Goal: Book appointment/travel/reservation

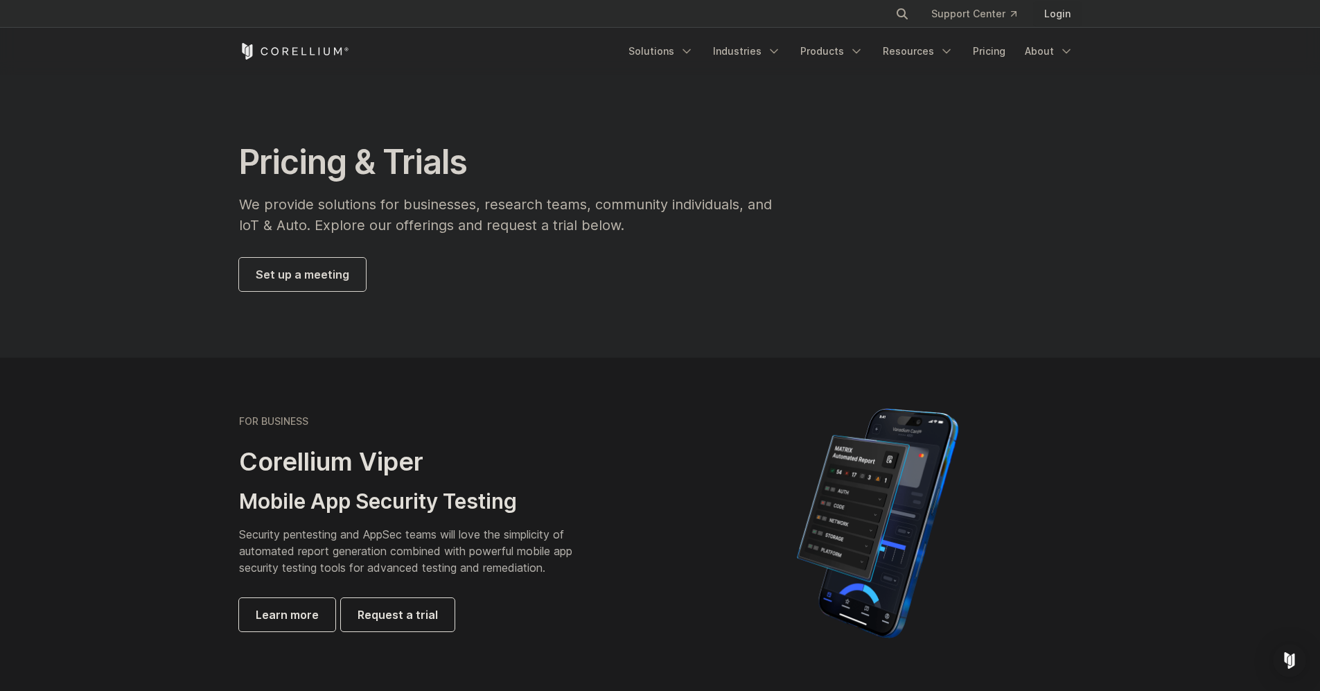
click at [1062, 14] on link "Login" at bounding box center [1057, 13] width 49 height 25
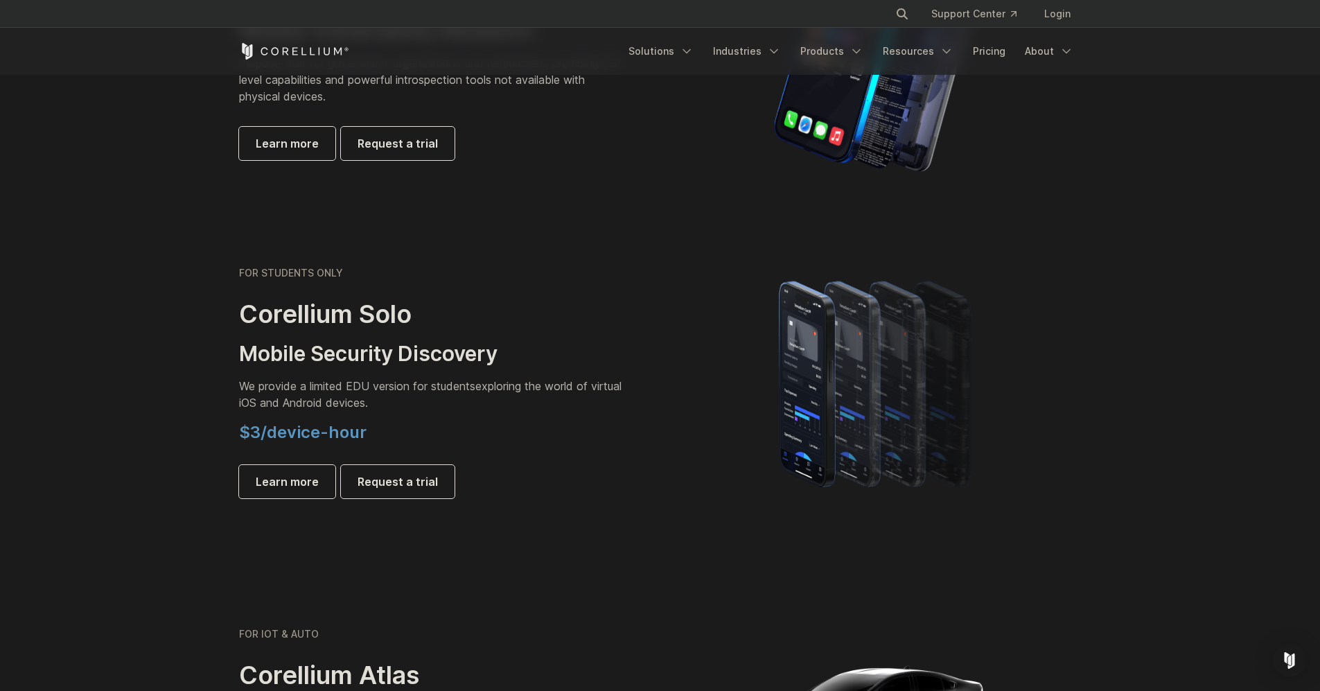
scroll to position [832, 0]
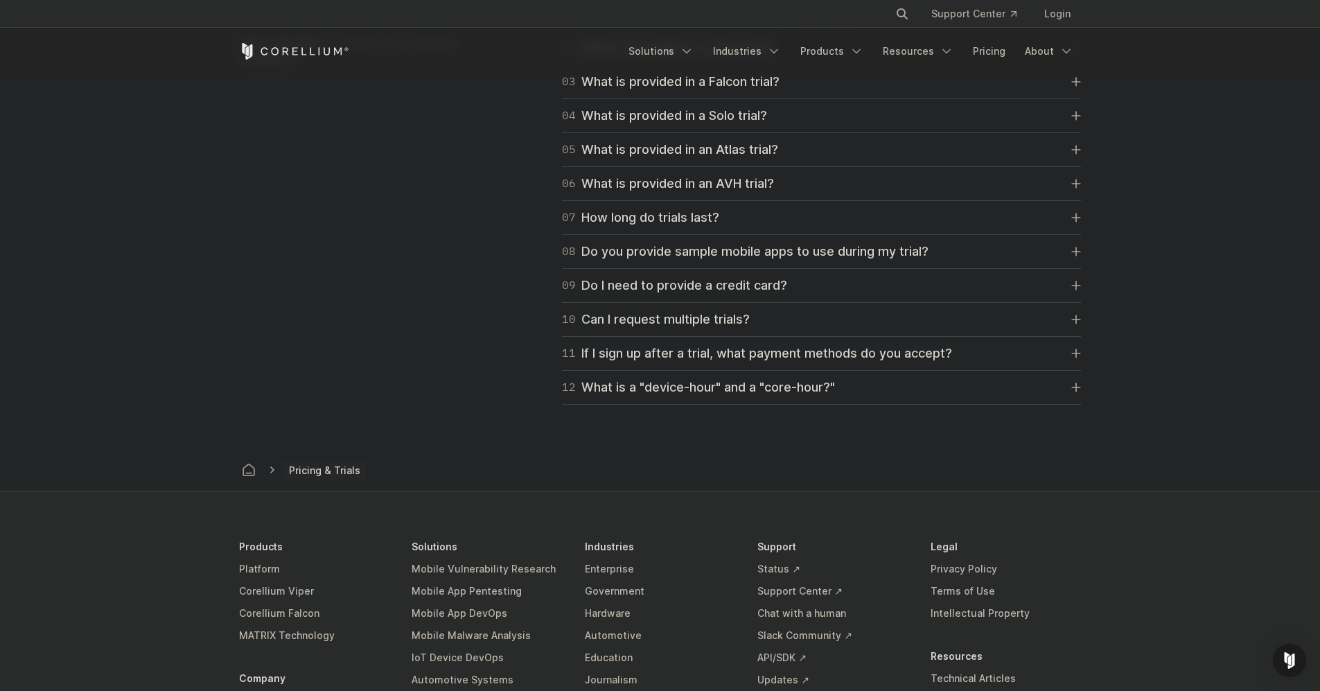
drag, startPoint x: 540, startPoint y: 424, endPoint x: 552, endPoint y: 381, distance: 44.6
click at [656, 357] on div "11 If I sign up after a trial, what payment methods do you accept?" at bounding box center [757, 353] width 390 height 19
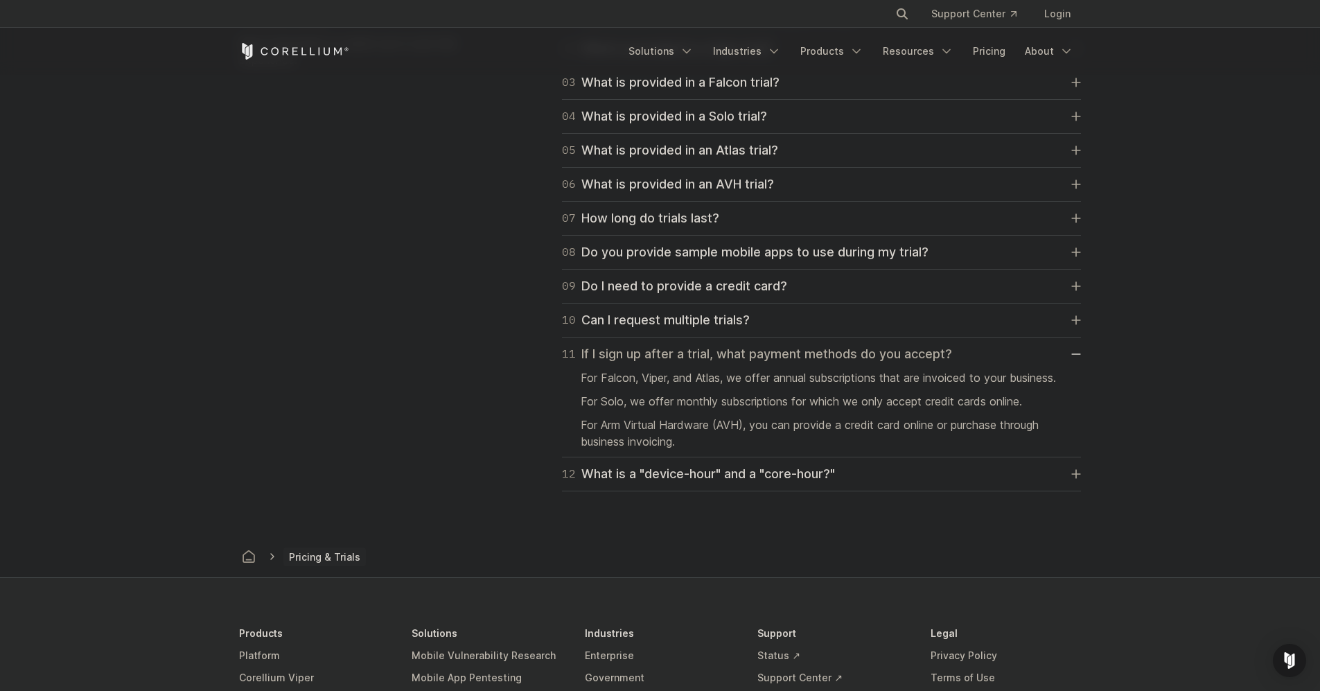
click at [656, 357] on div "11 If I sign up after a trial, what payment methods do you accept?" at bounding box center [757, 353] width 390 height 19
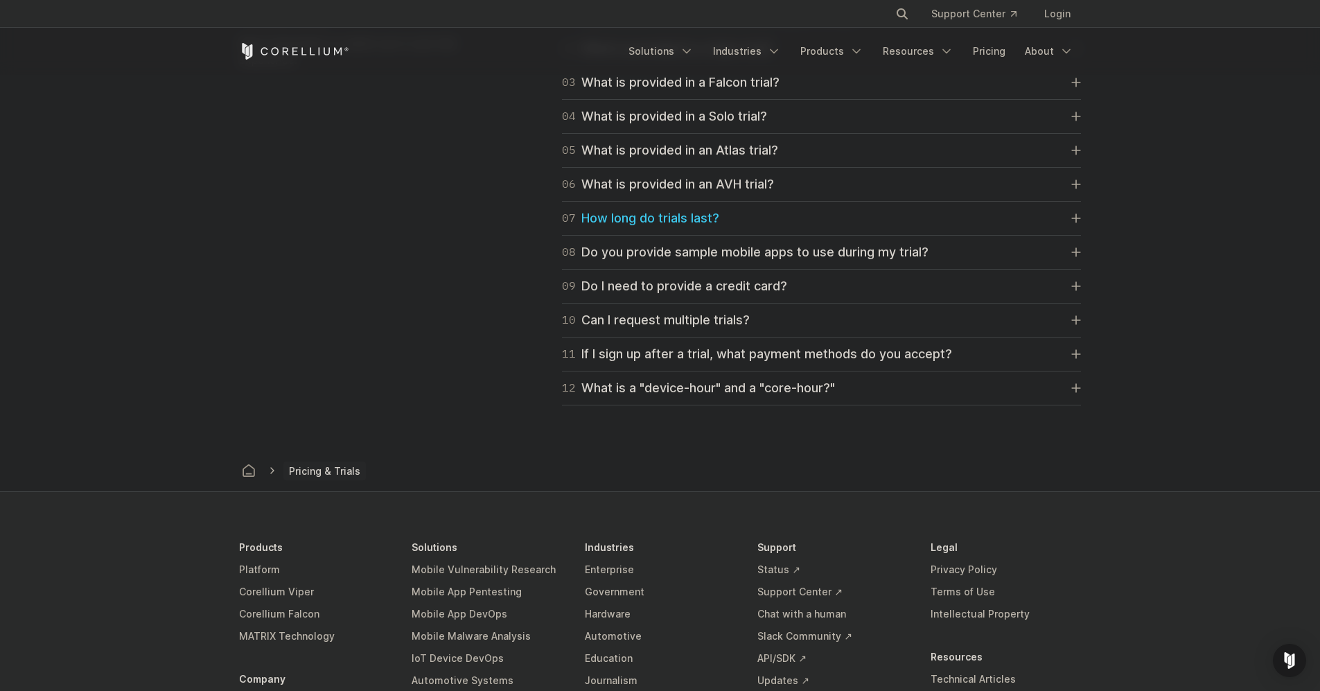
drag, startPoint x: 1100, startPoint y: 166, endPoint x: 1140, endPoint y: -1, distance: 171.8
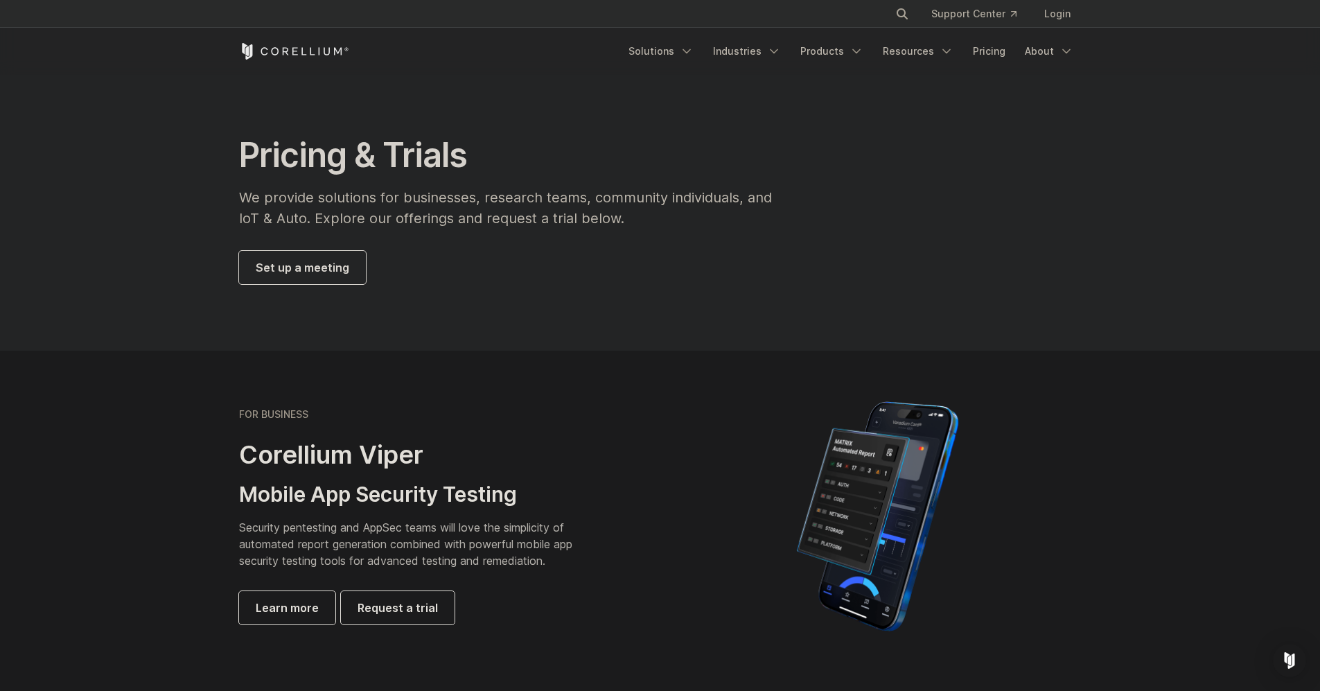
scroll to position [0, 0]
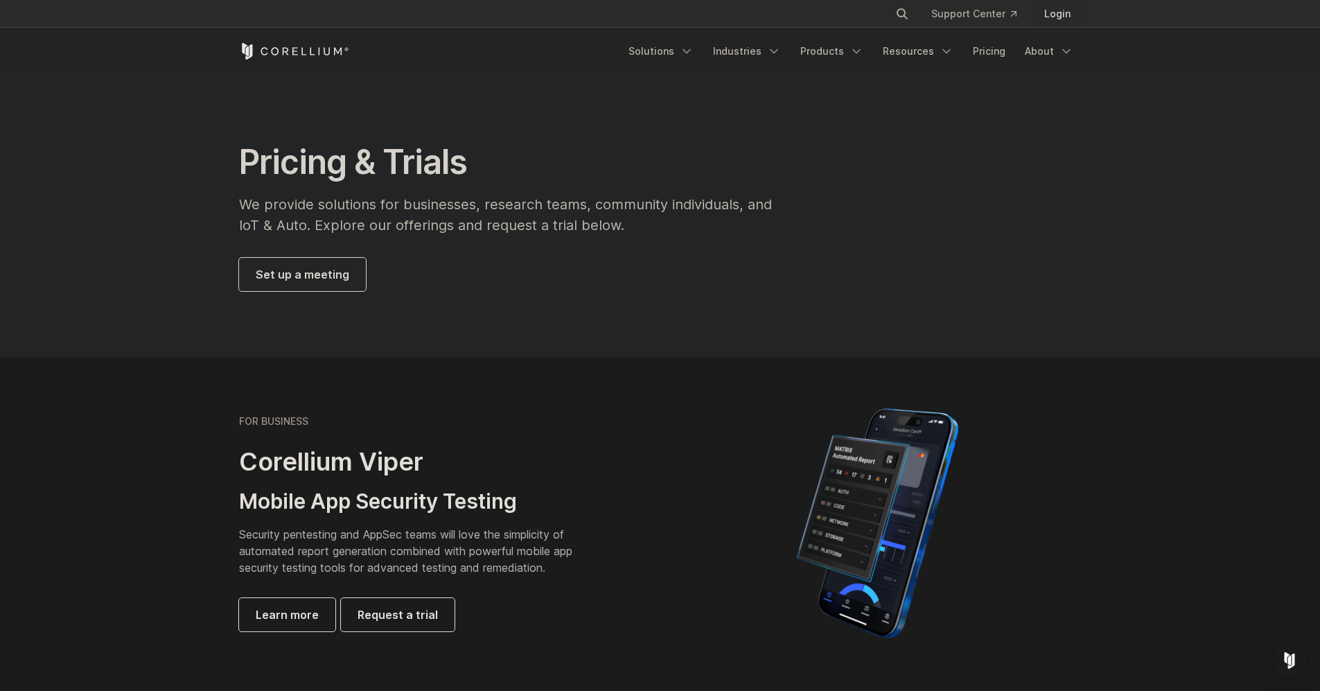
drag, startPoint x: 1128, startPoint y: 105, endPoint x: 1062, endPoint y: 5, distance: 119.9
click at [330, 274] on span "Set up a meeting" at bounding box center [303, 274] width 94 height 17
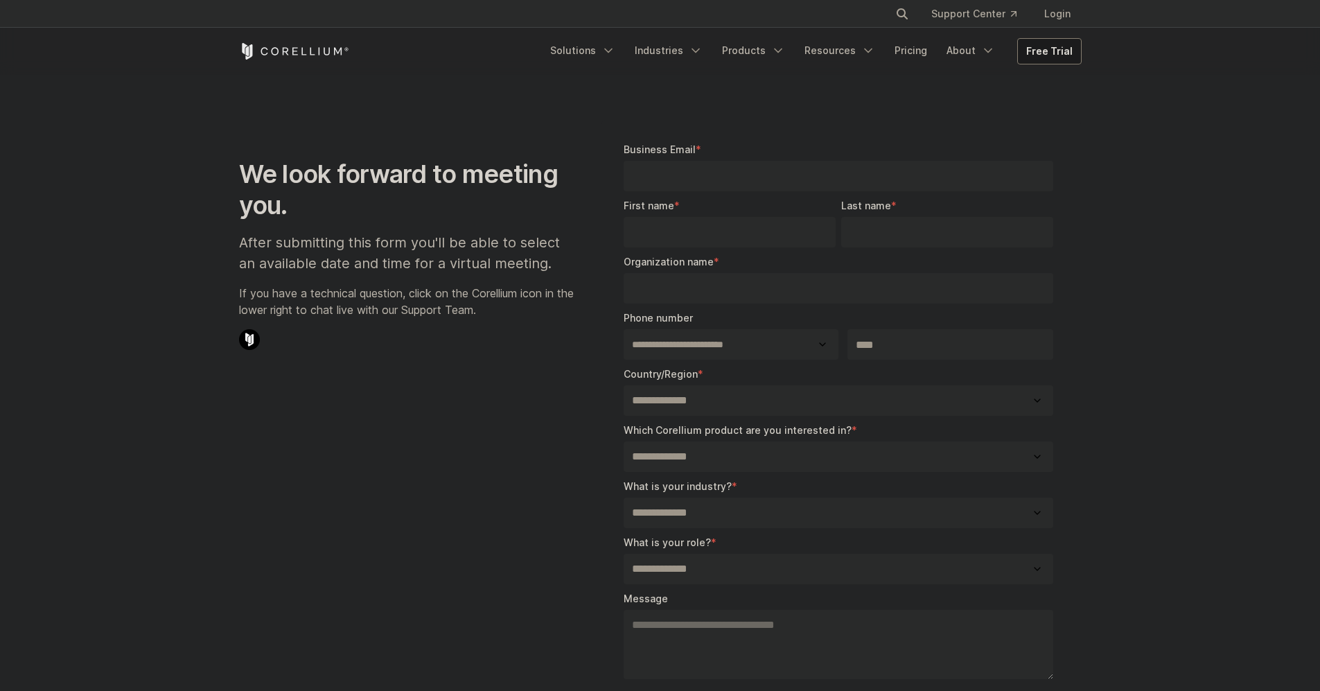
select select "**"
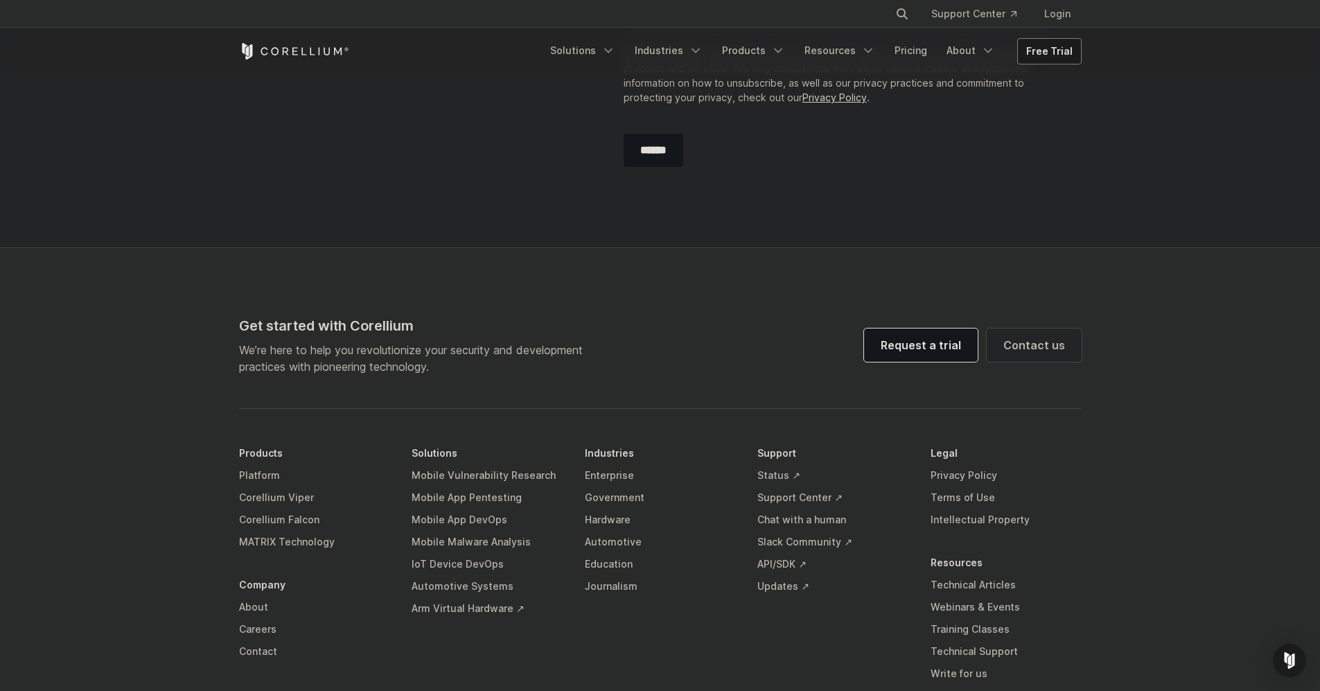
scroll to position [693, 0]
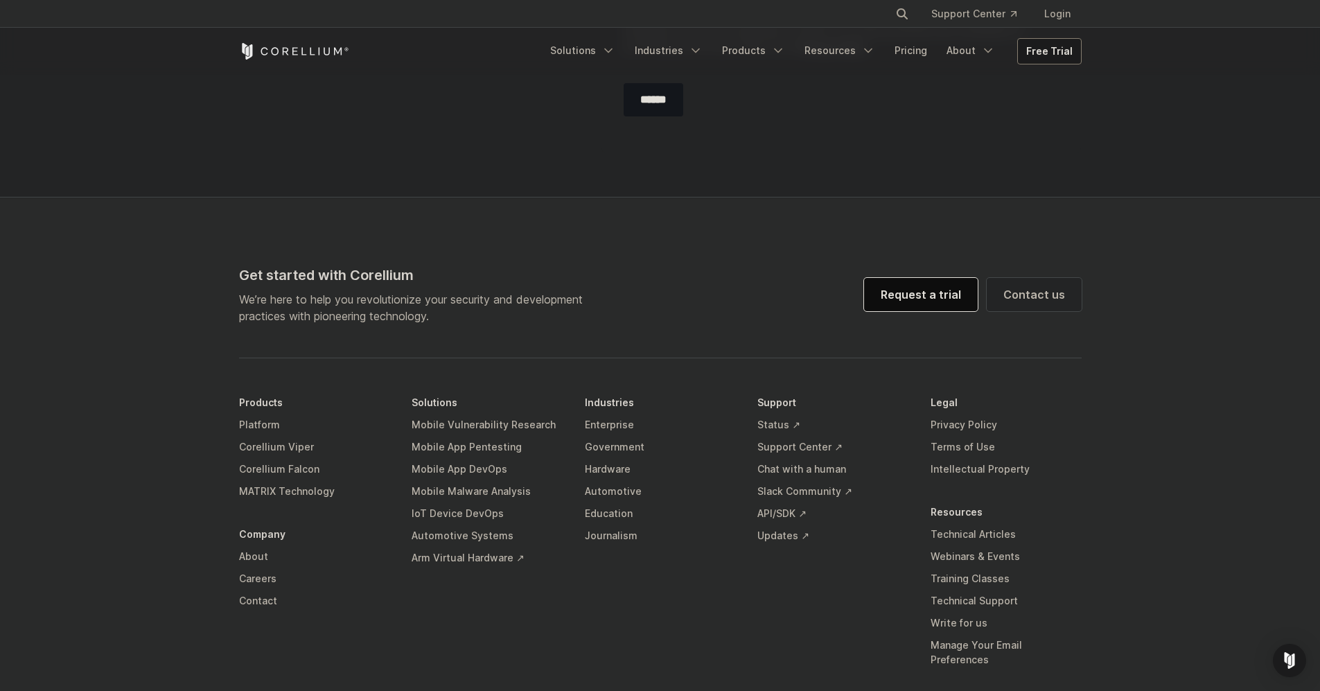
click at [891, 286] on link "Request a trial" at bounding box center [921, 294] width 114 height 33
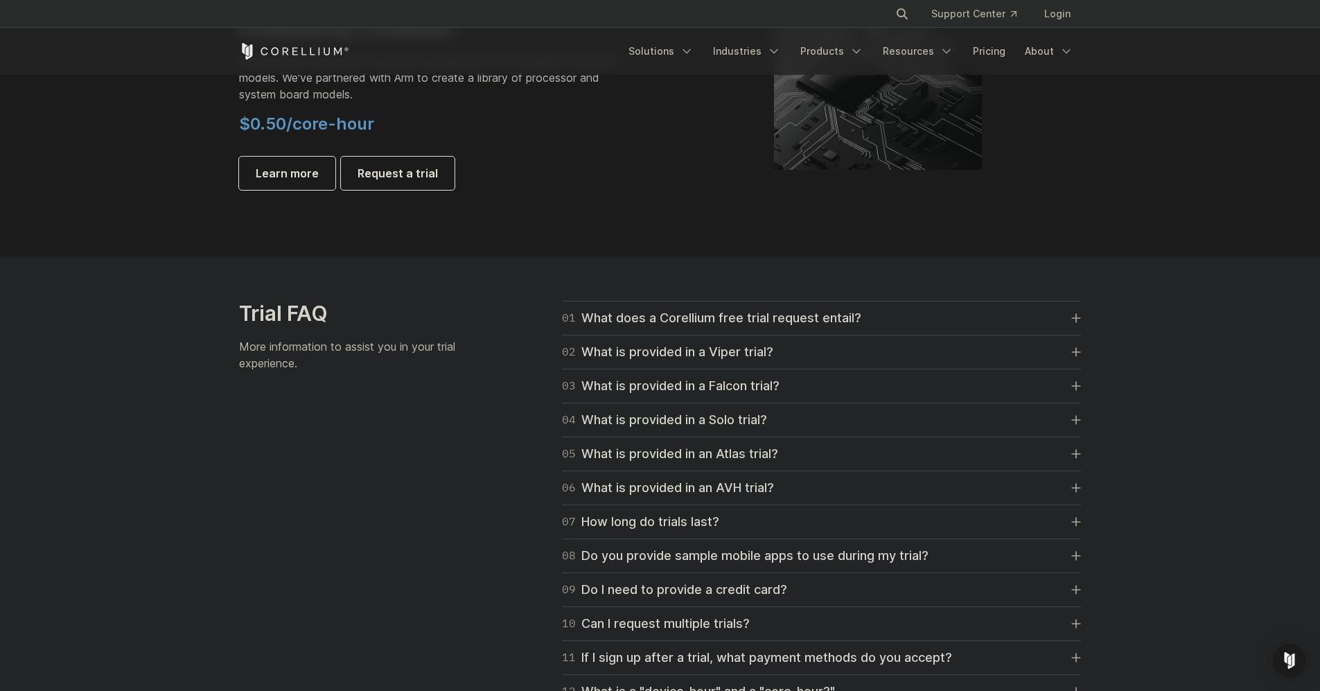
scroll to position [1871, 0]
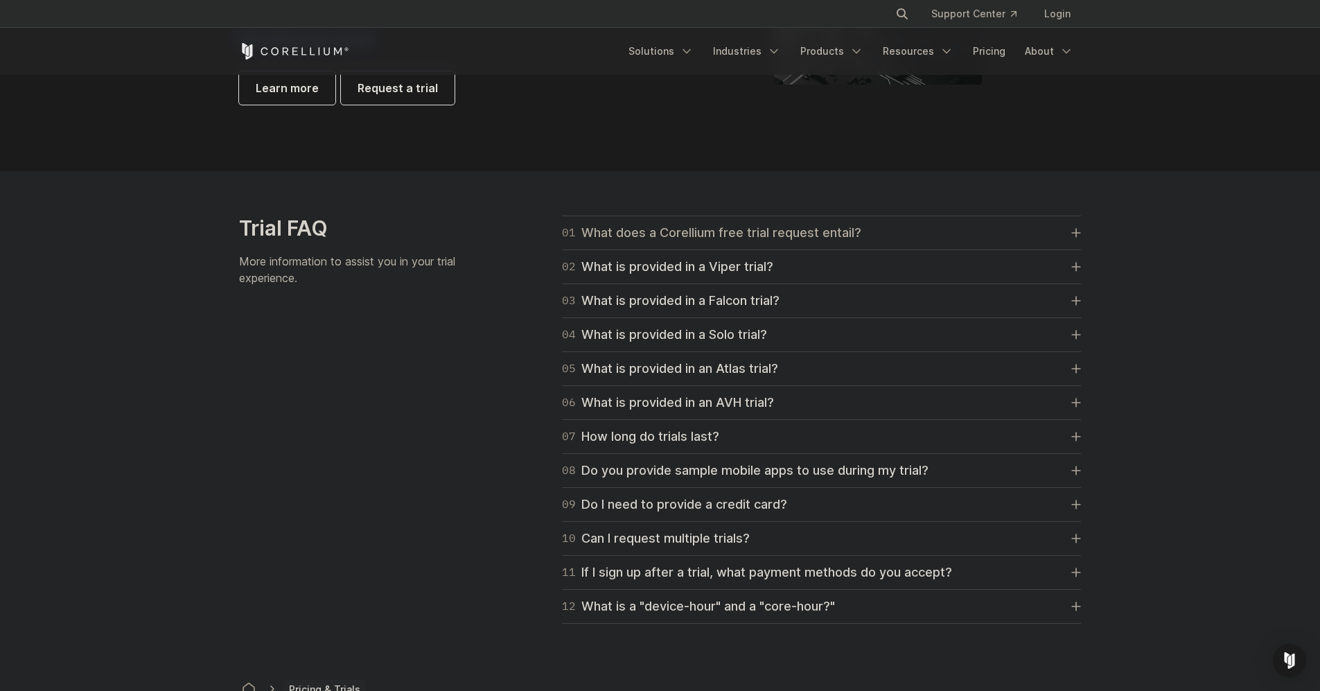
click at [641, 232] on div "01 What does a Corellium free trial request entail?" at bounding box center [711, 232] width 299 height 19
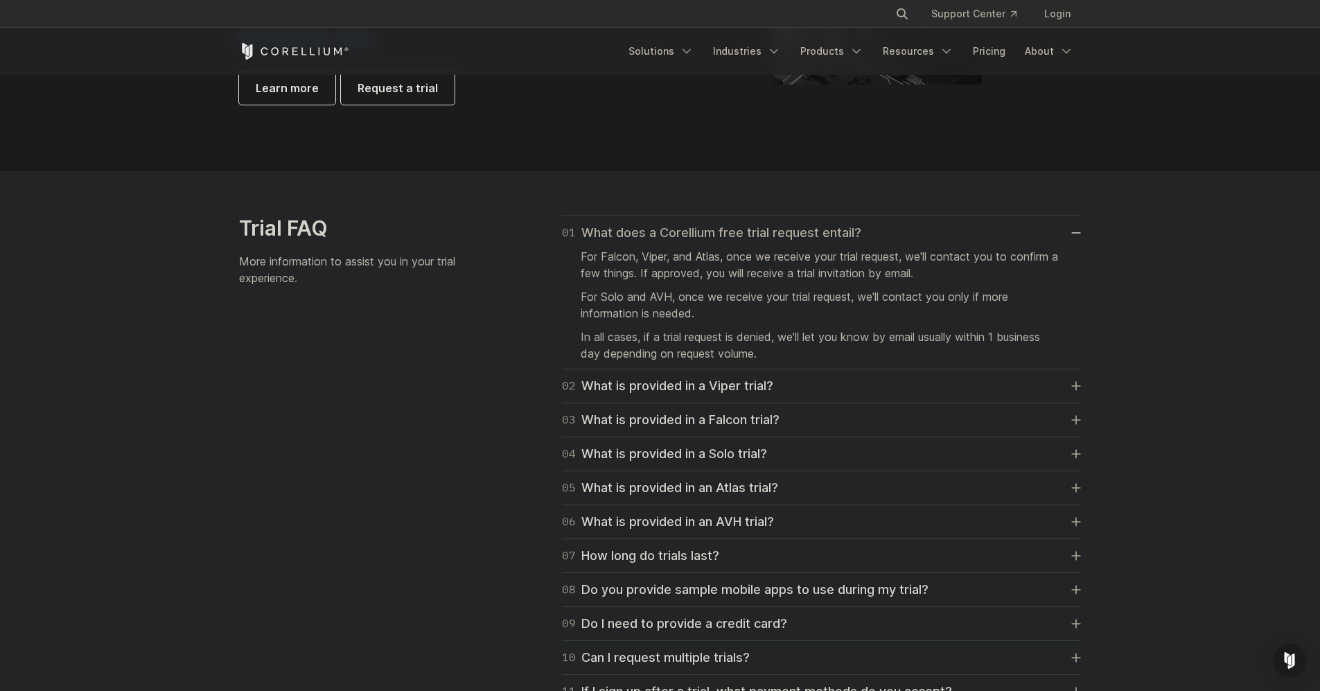
click at [641, 232] on div "01 What does a Corellium free trial request entail?" at bounding box center [711, 232] width 299 height 19
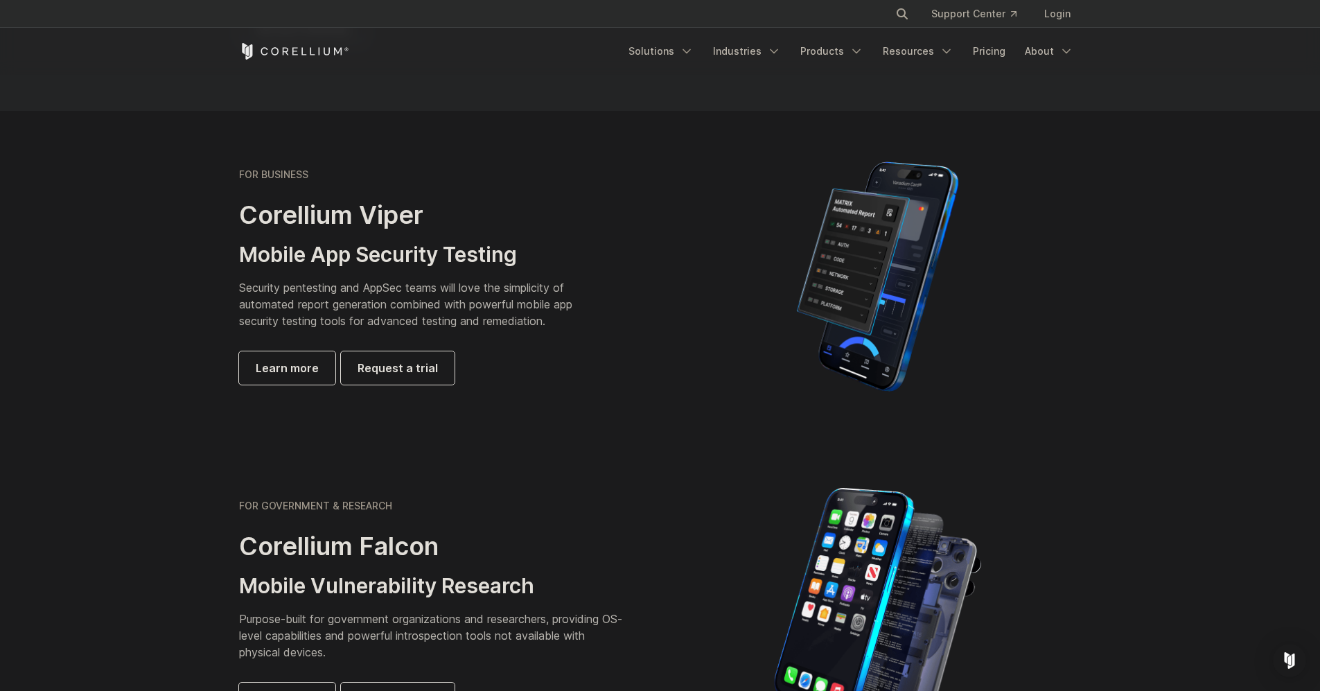
scroll to position [0, 0]
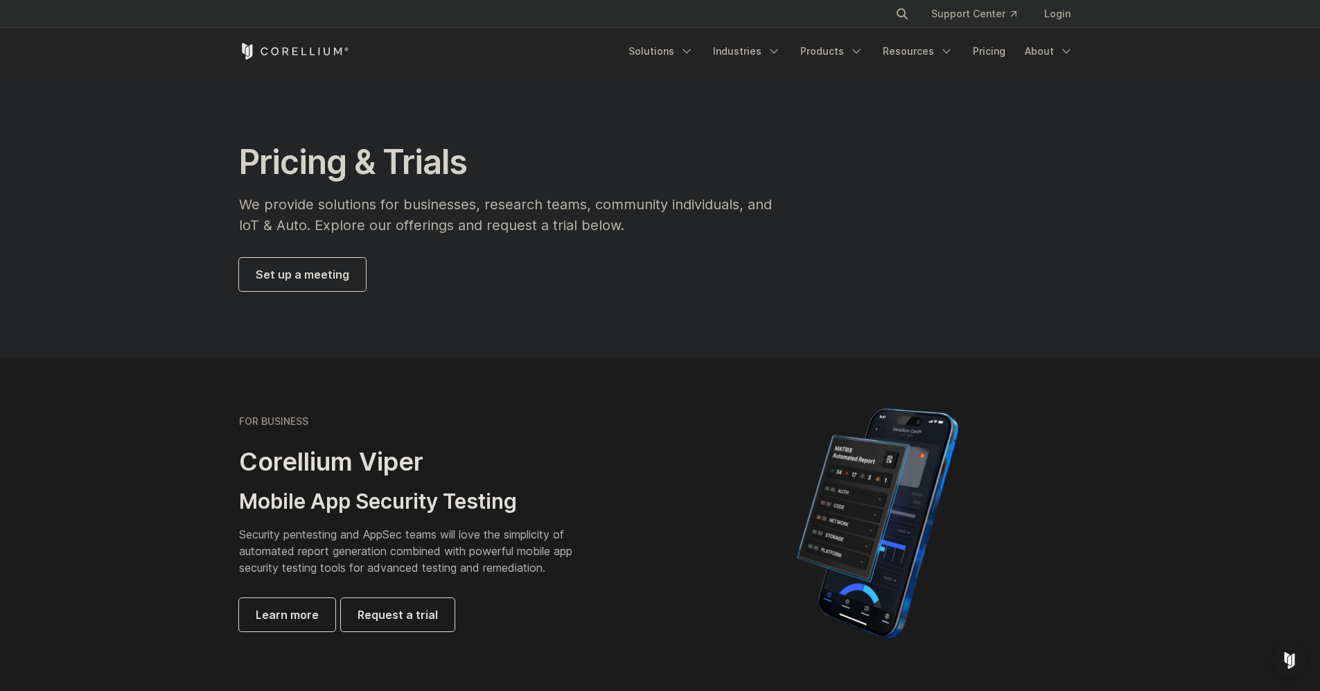
drag, startPoint x: 417, startPoint y: 283, endPoint x: 383, endPoint y: 233, distance: 60.9
click at [1060, 12] on link "Login" at bounding box center [1057, 13] width 49 height 25
click at [342, 274] on span "Set up a meeting" at bounding box center [303, 274] width 94 height 17
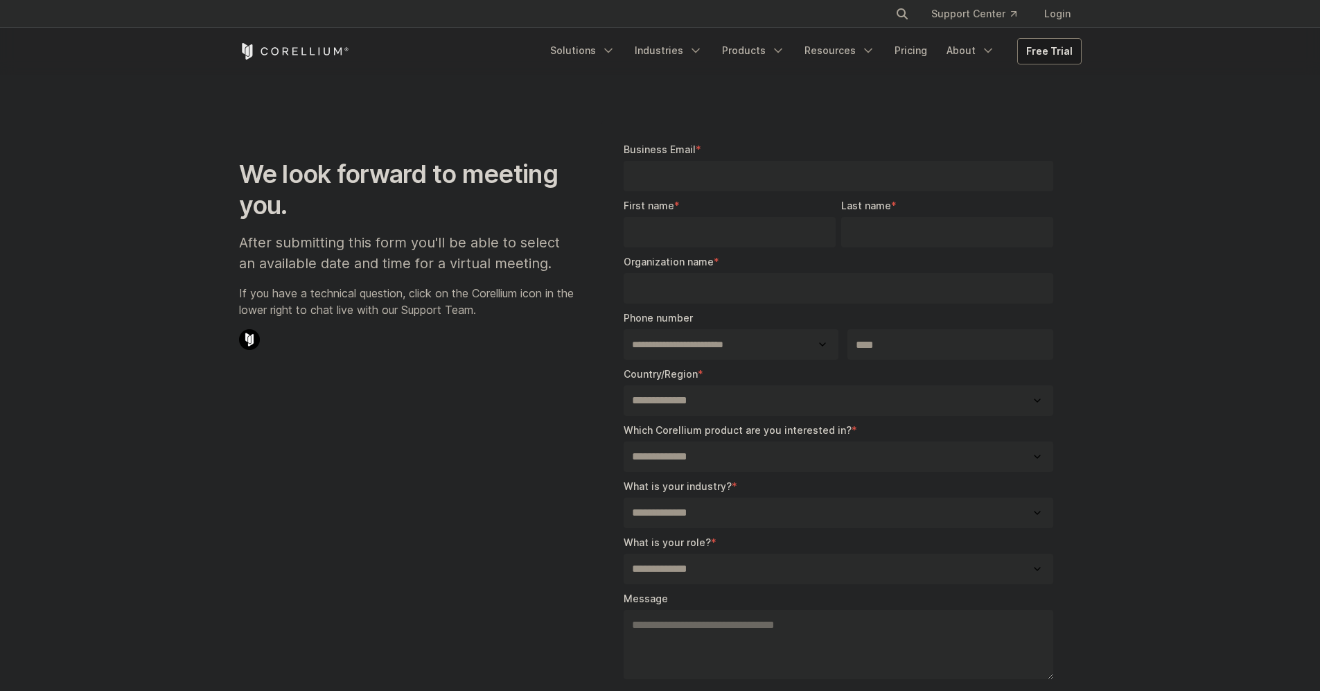
select select "**"
click at [688, 182] on input "Business Email *" at bounding box center [839, 176] width 430 height 30
click at [708, 177] on input "Business Email *" at bounding box center [839, 176] width 430 height 30
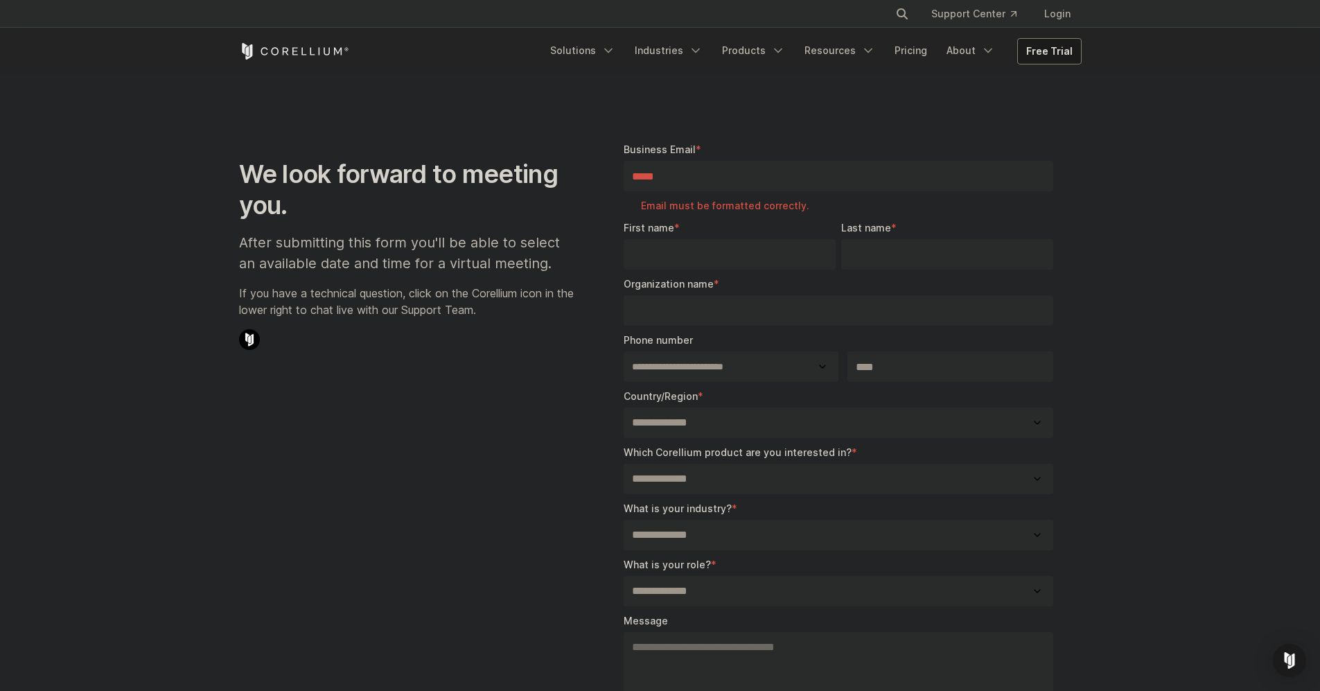
type input "*****"
click at [762, 100] on section "**********" at bounding box center [660, 495] width 1320 height 838
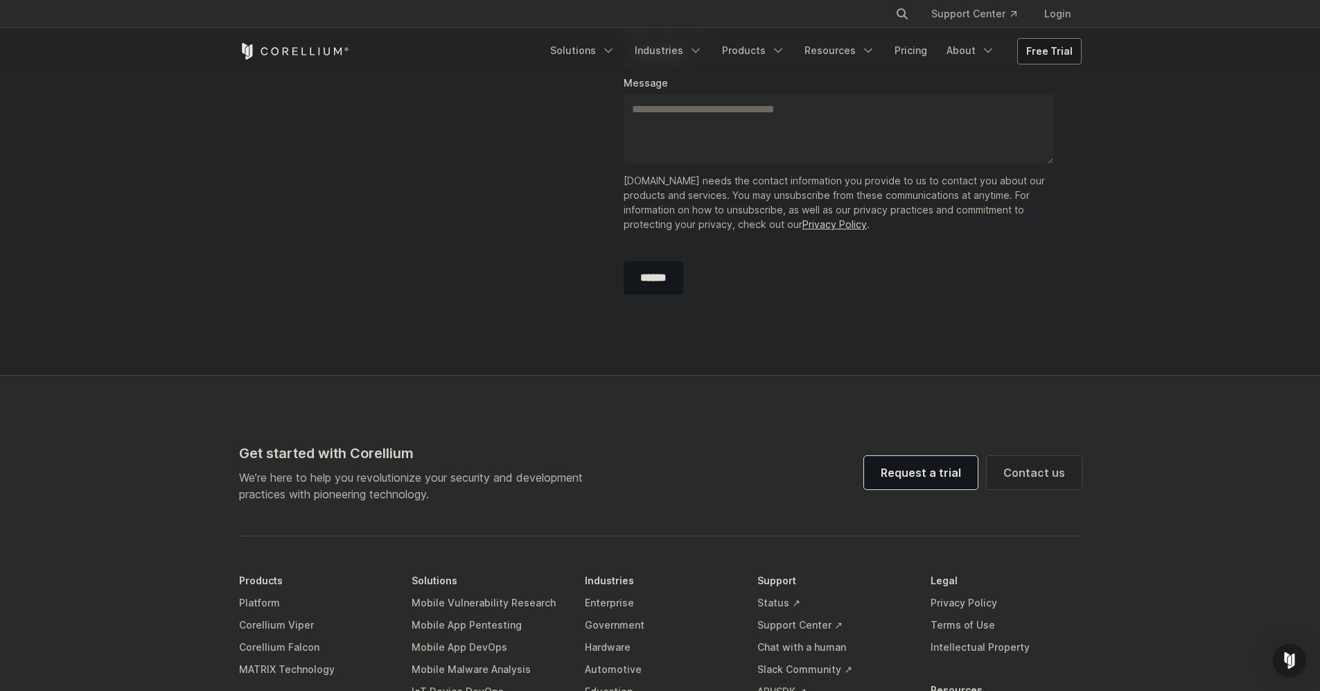
scroll to position [541, 0]
drag, startPoint x: 435, startPoint y: 318, endPoint x: 459, endPoint y: 338, distance: 31.0
